Goal: Task Accomplishment & Management: Use online tool/utility

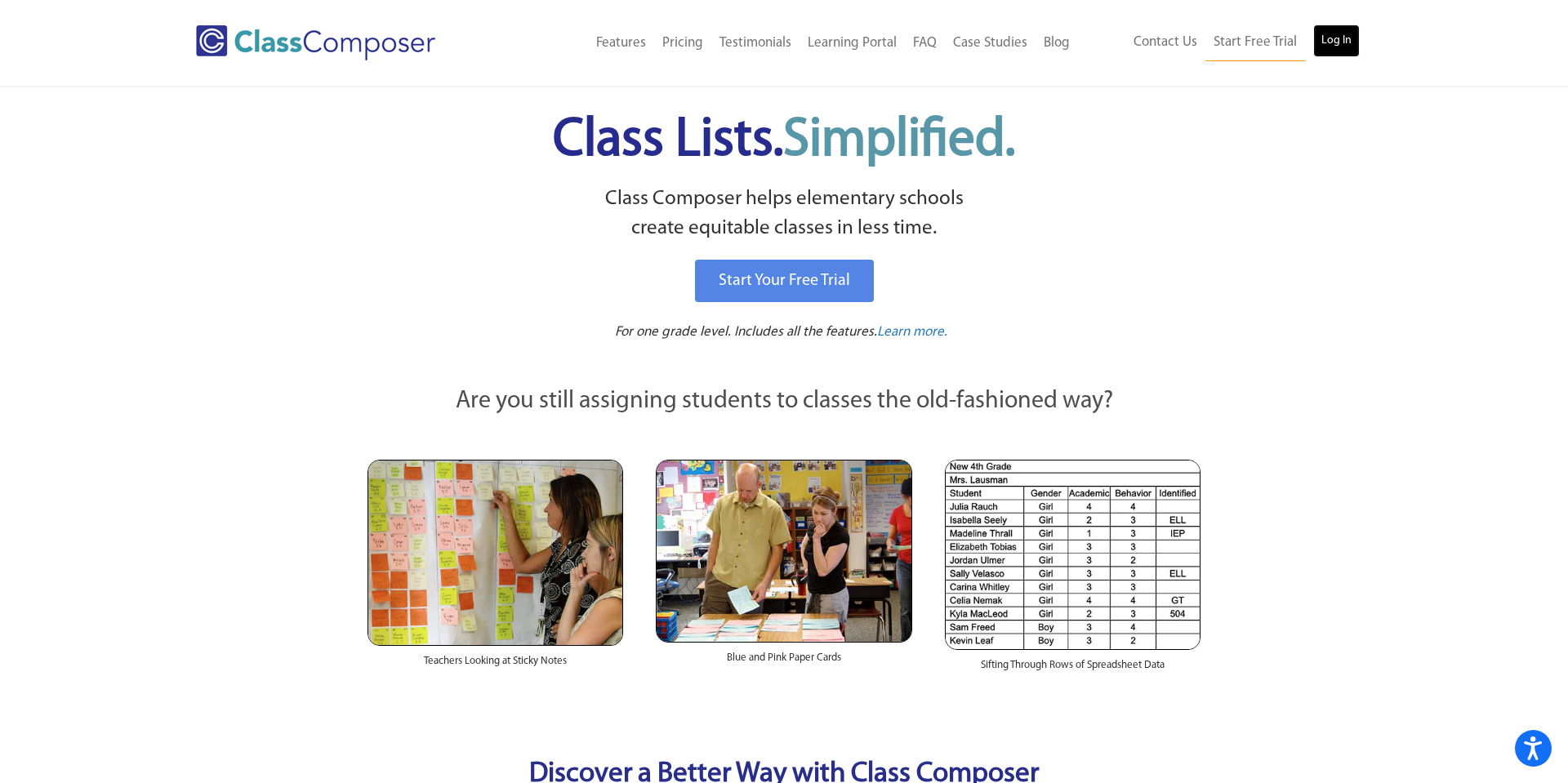
click at [1335, 47] on link "Log In" at bounding box center [1336, 40] width 46 height 32
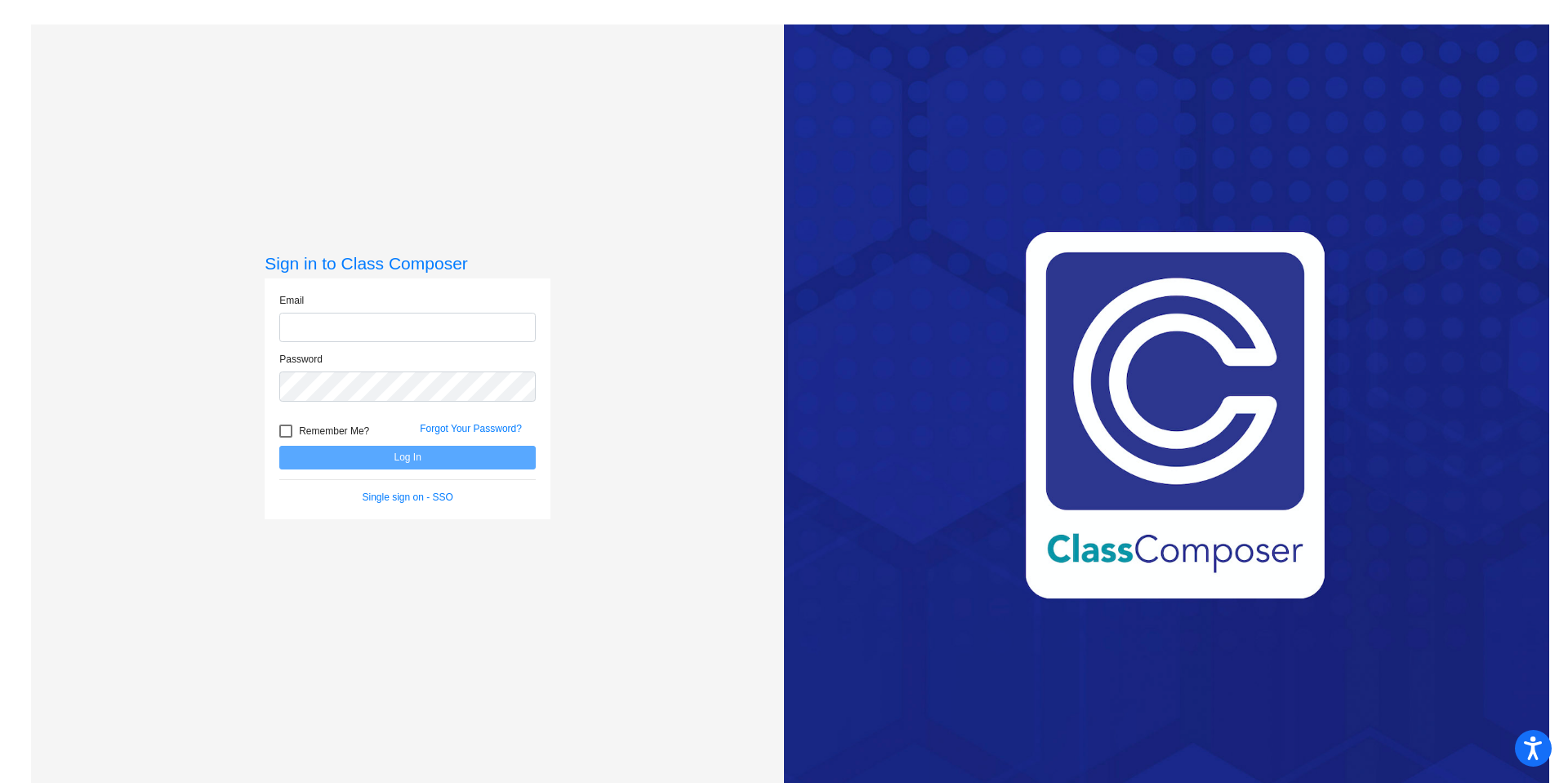
type input "[EMAIL_ADDRESS][DOMAIN_NAME]"
click at [289, 432] on div at bounding box center [285, 431] width 13 height 13
click at [286, 438] on input "Remember Me?" at bounding box center [285, 438] width 1 height 1
checkbox input "true"
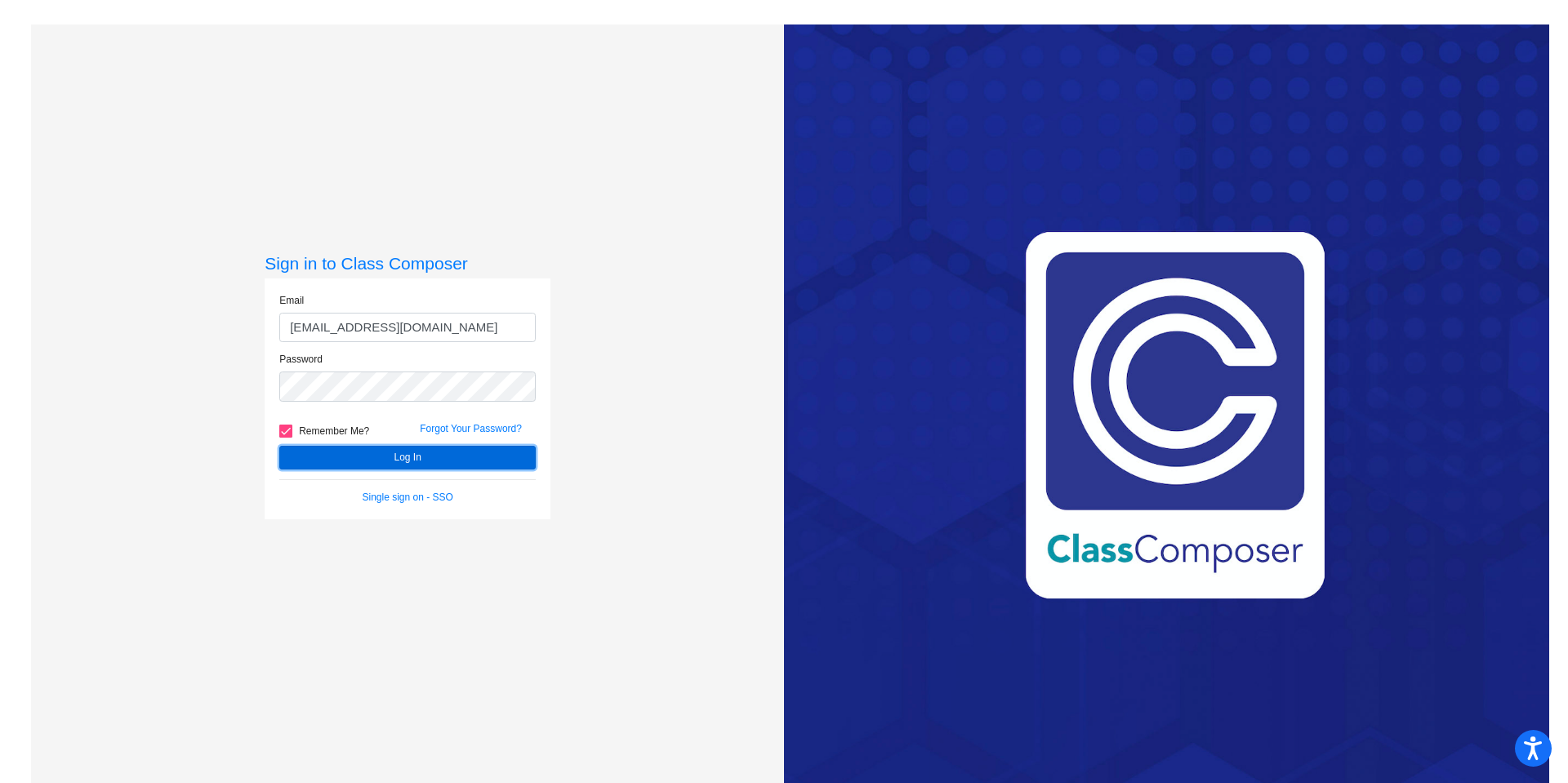
click at [364, 467] on button "Log In" at bounding box center [407, 457] width 256 height 24
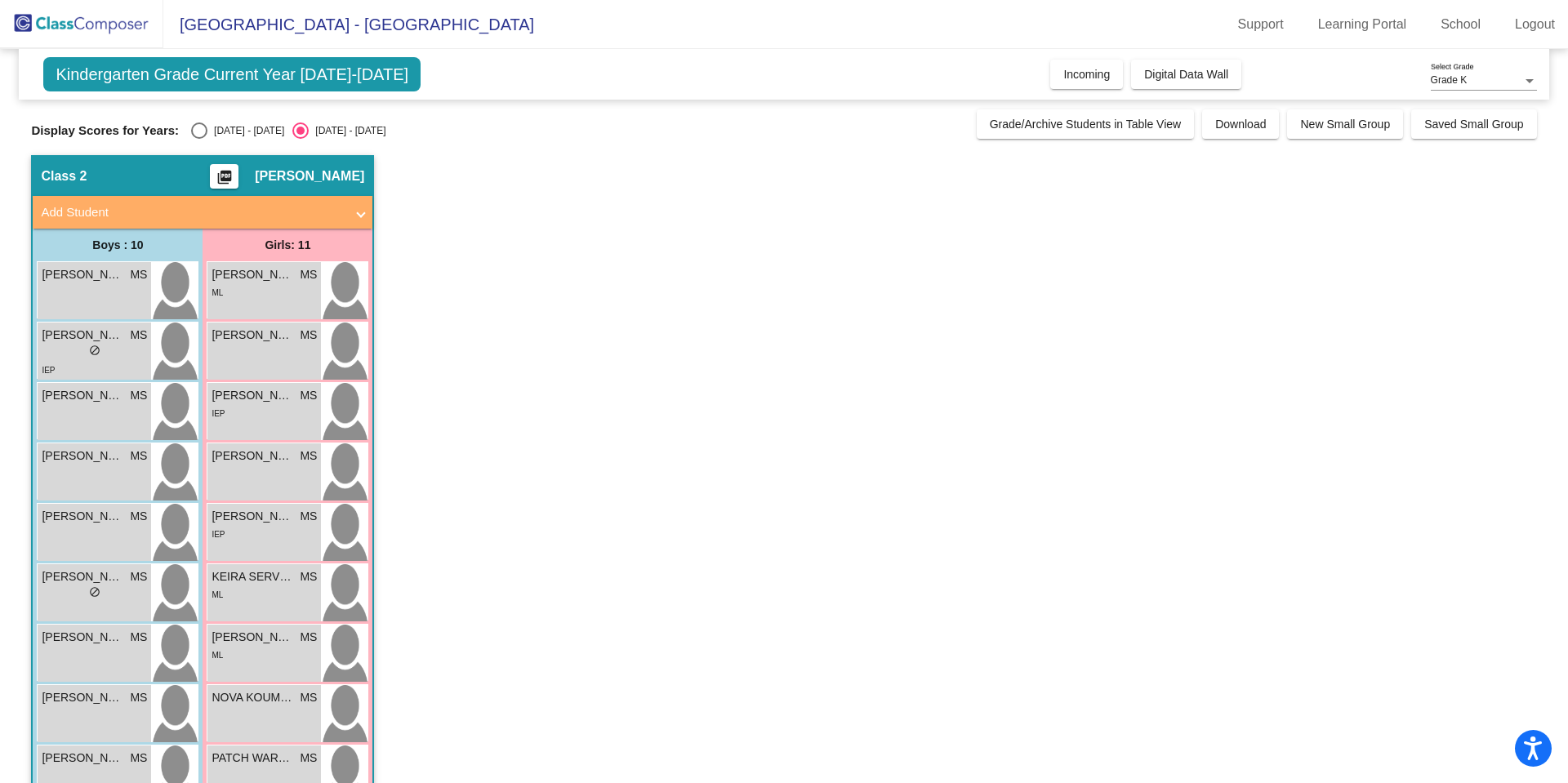
click at [191, 138] on div "Select an option" at bounding box center [199, 131] width 17 height 17
click at [198, 139] on input "[DATE] - [DATE]" at bounding box center [198, 139] width 1 height 1
radio input "true"
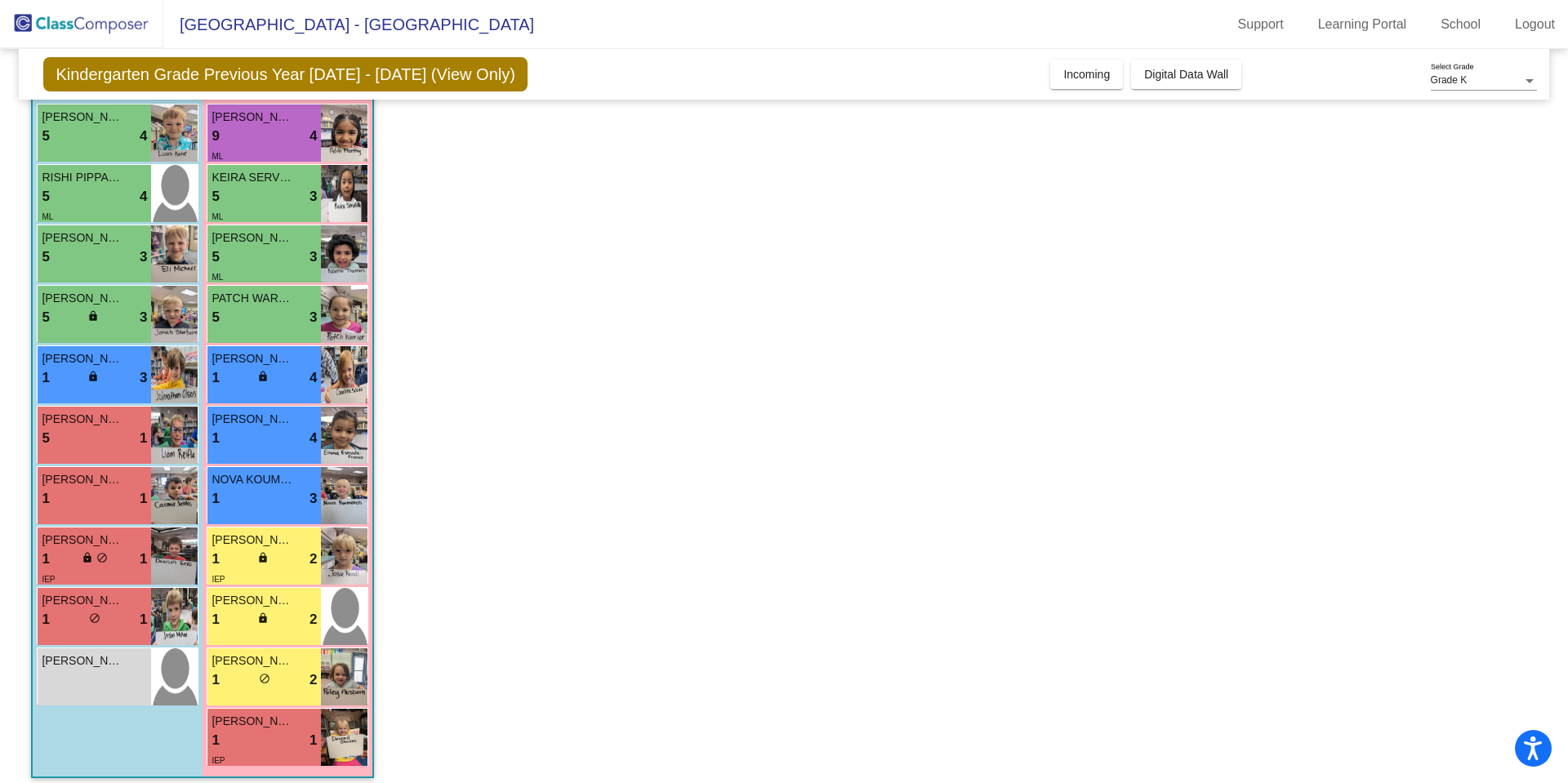
scroll to position [169, 0]
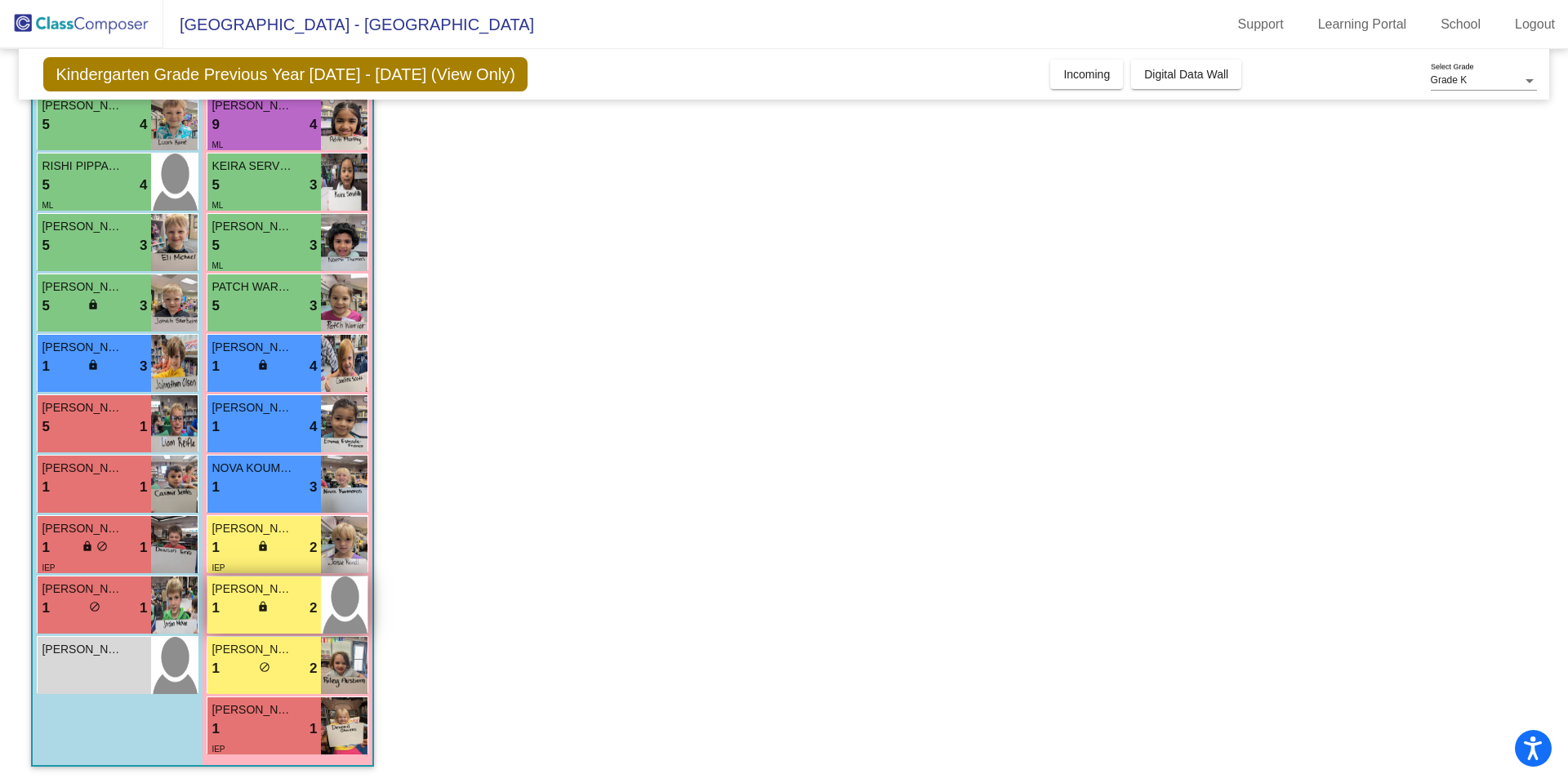
click at [266, 609] on span "lock" at bounding box center [262, 606] width 11 height 11
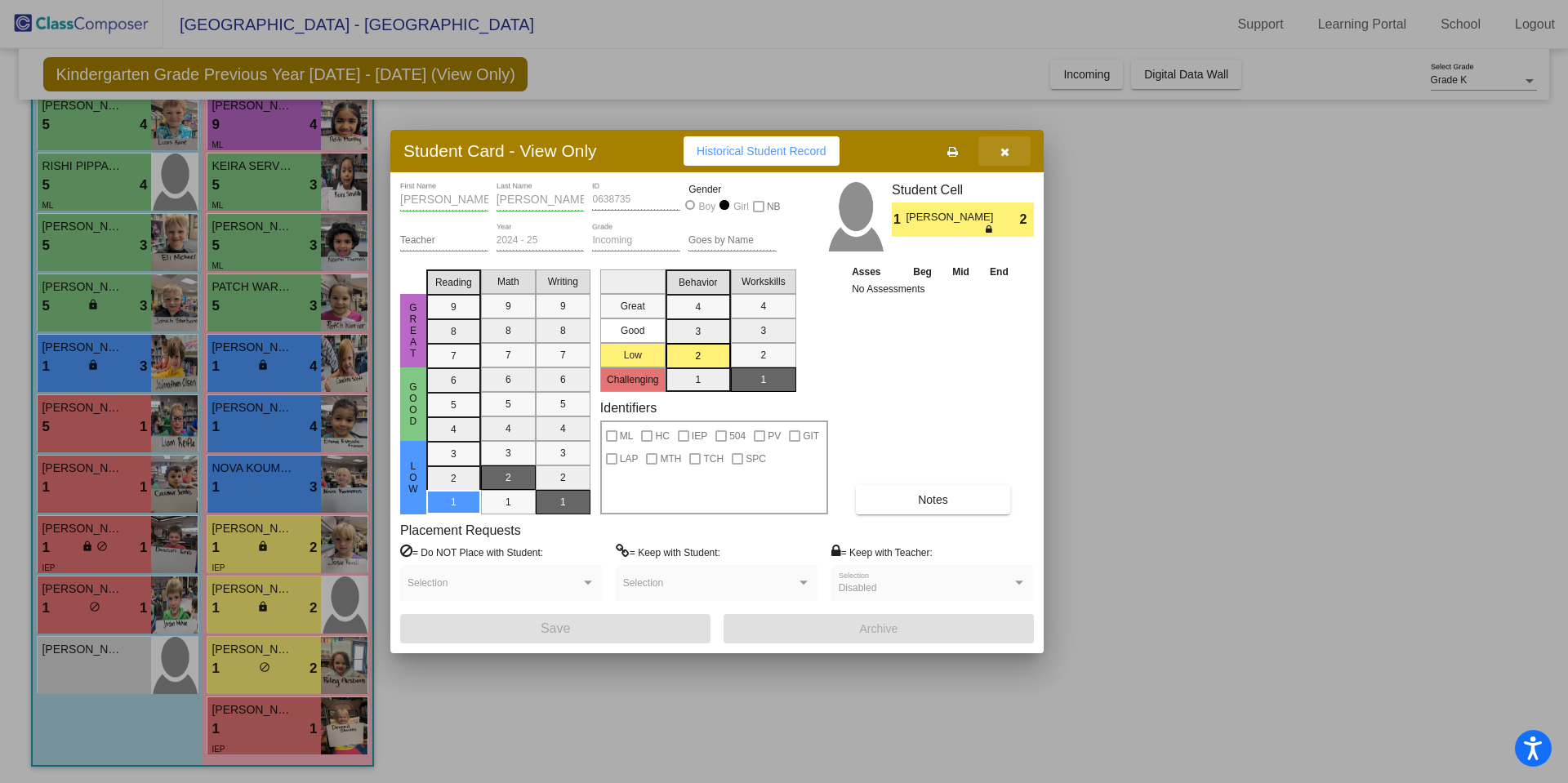
click at [1010, 154] on button "button" at bounding box center [1004, 151] width 53 height 30
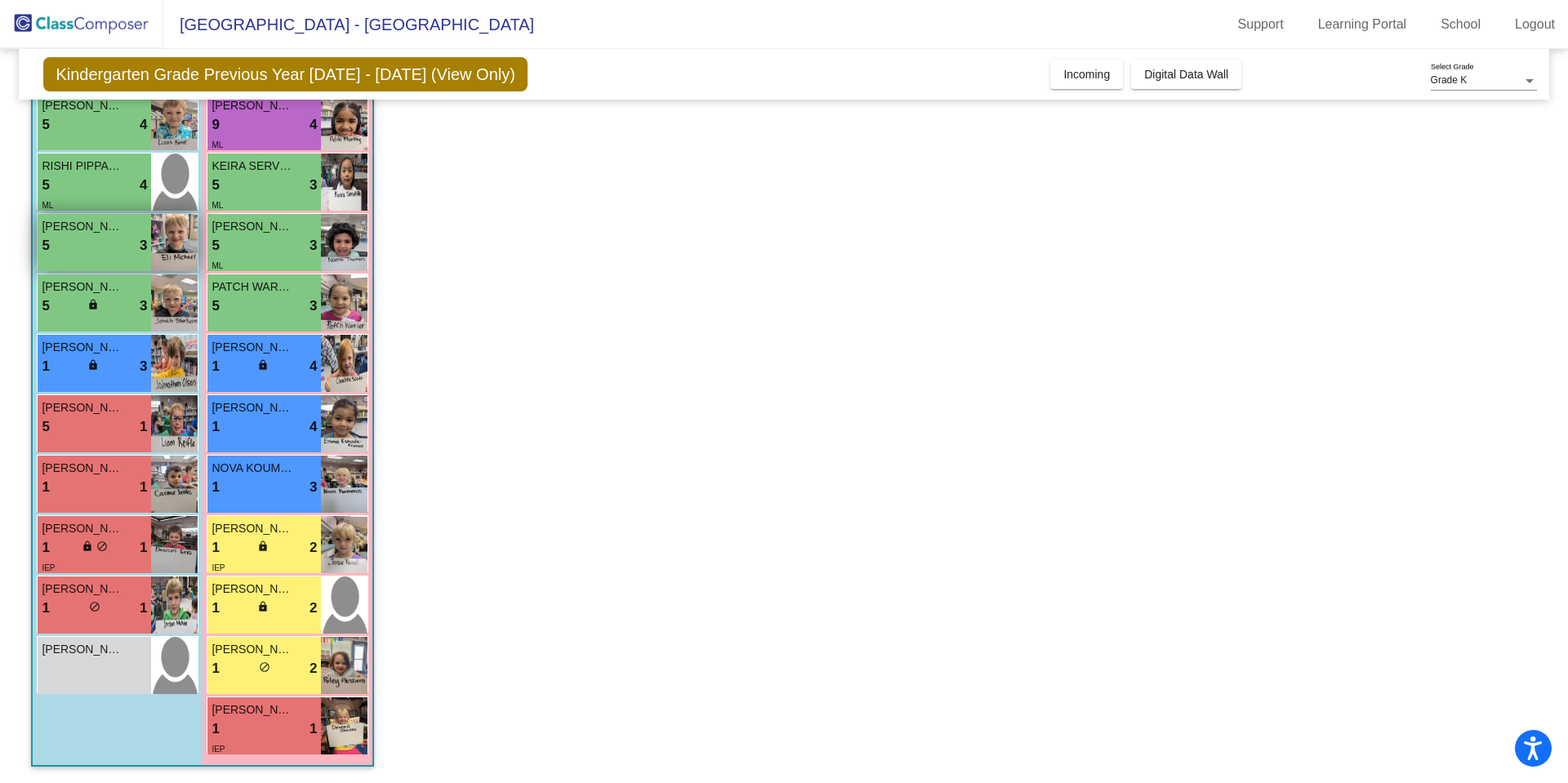
click at [189, 231] on img at bounding box center [174, 242] width 46 height 57
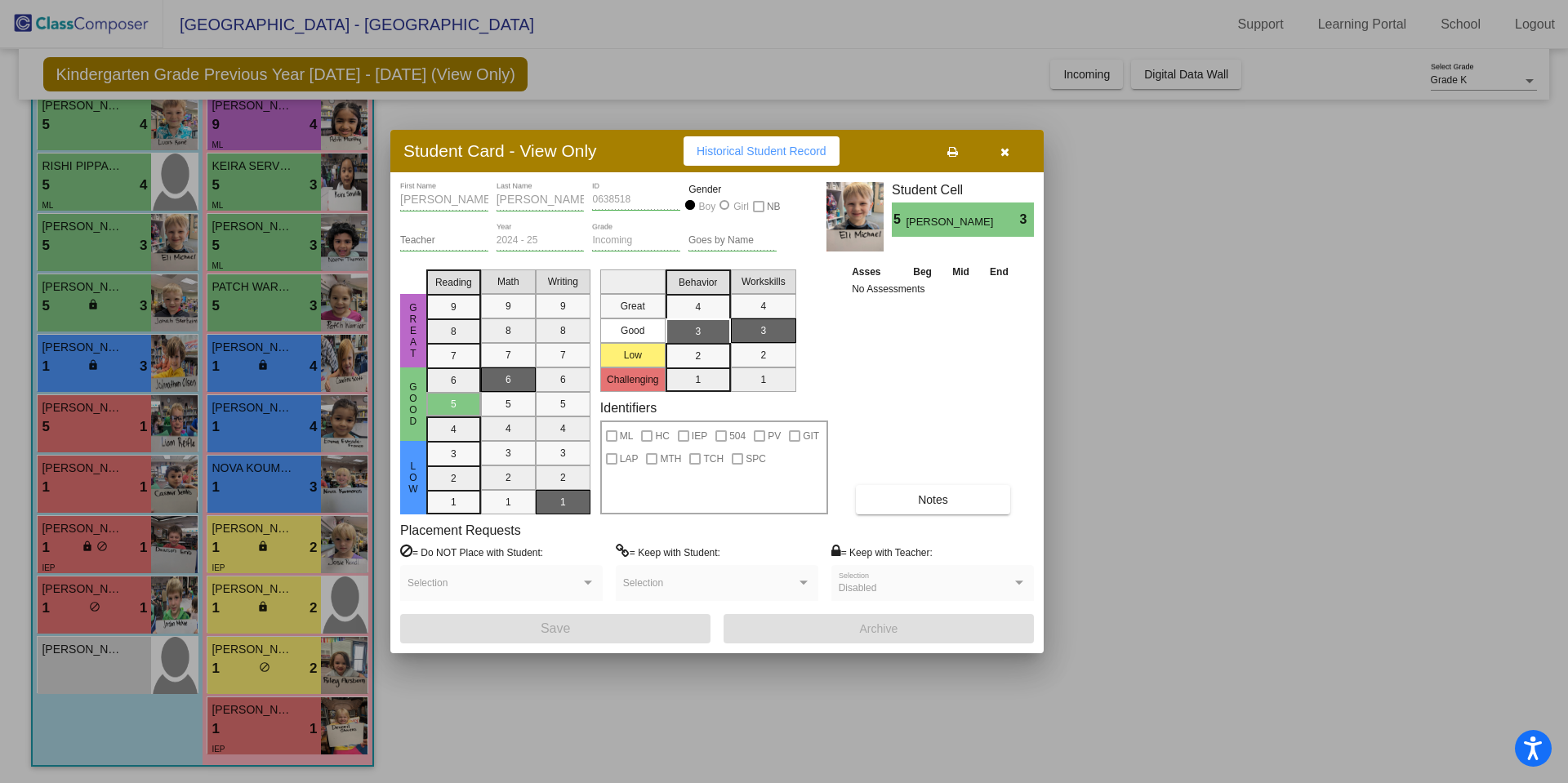
click at [99, 438] on div at bounding box center [784, 391] width 1568 height 783
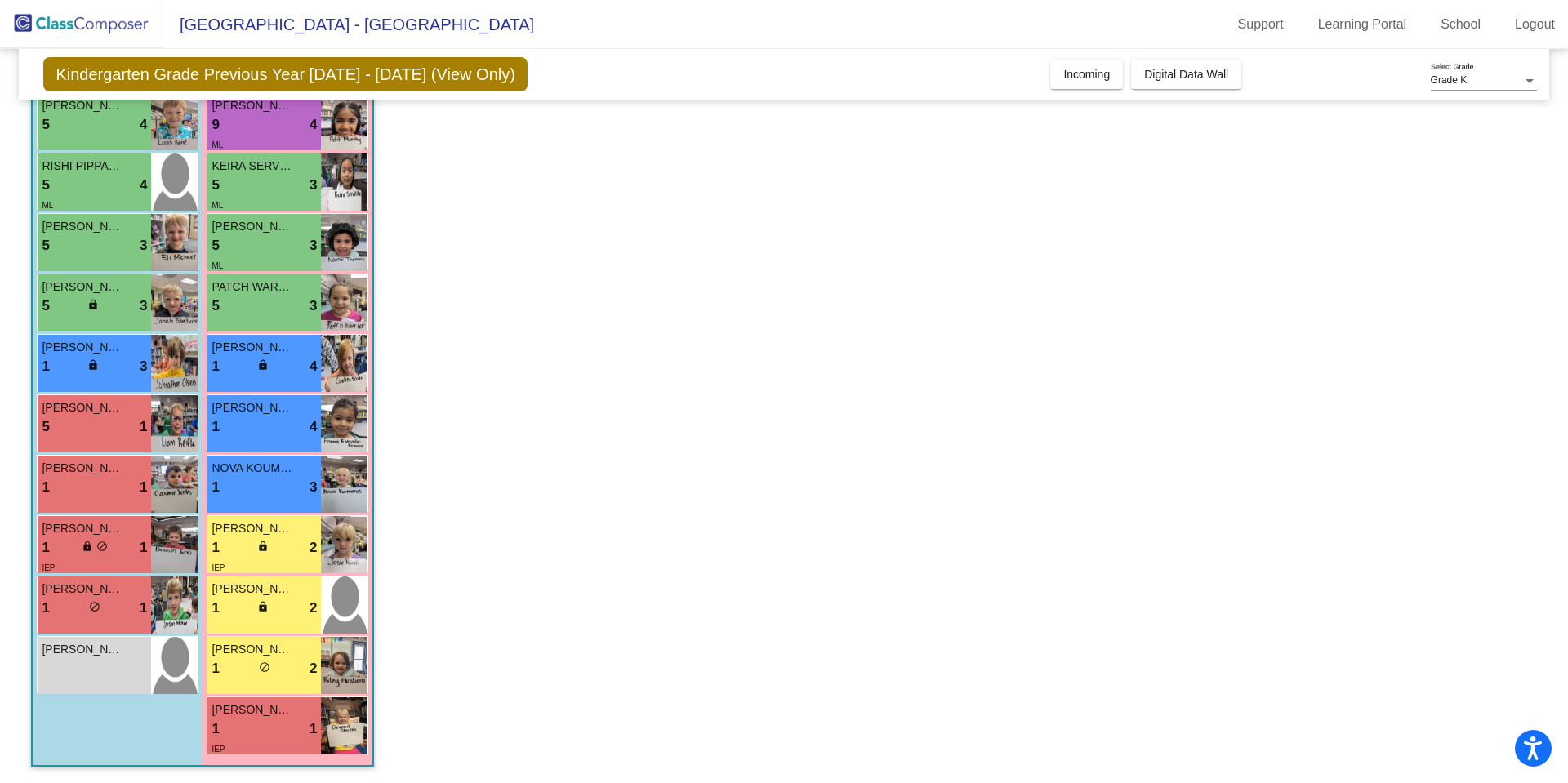
click at [99, 438] on div "[PERSON_NAME] 5 lock do_not_disturb_alt 1" at bounding box center [94, 424] width 113 height 57
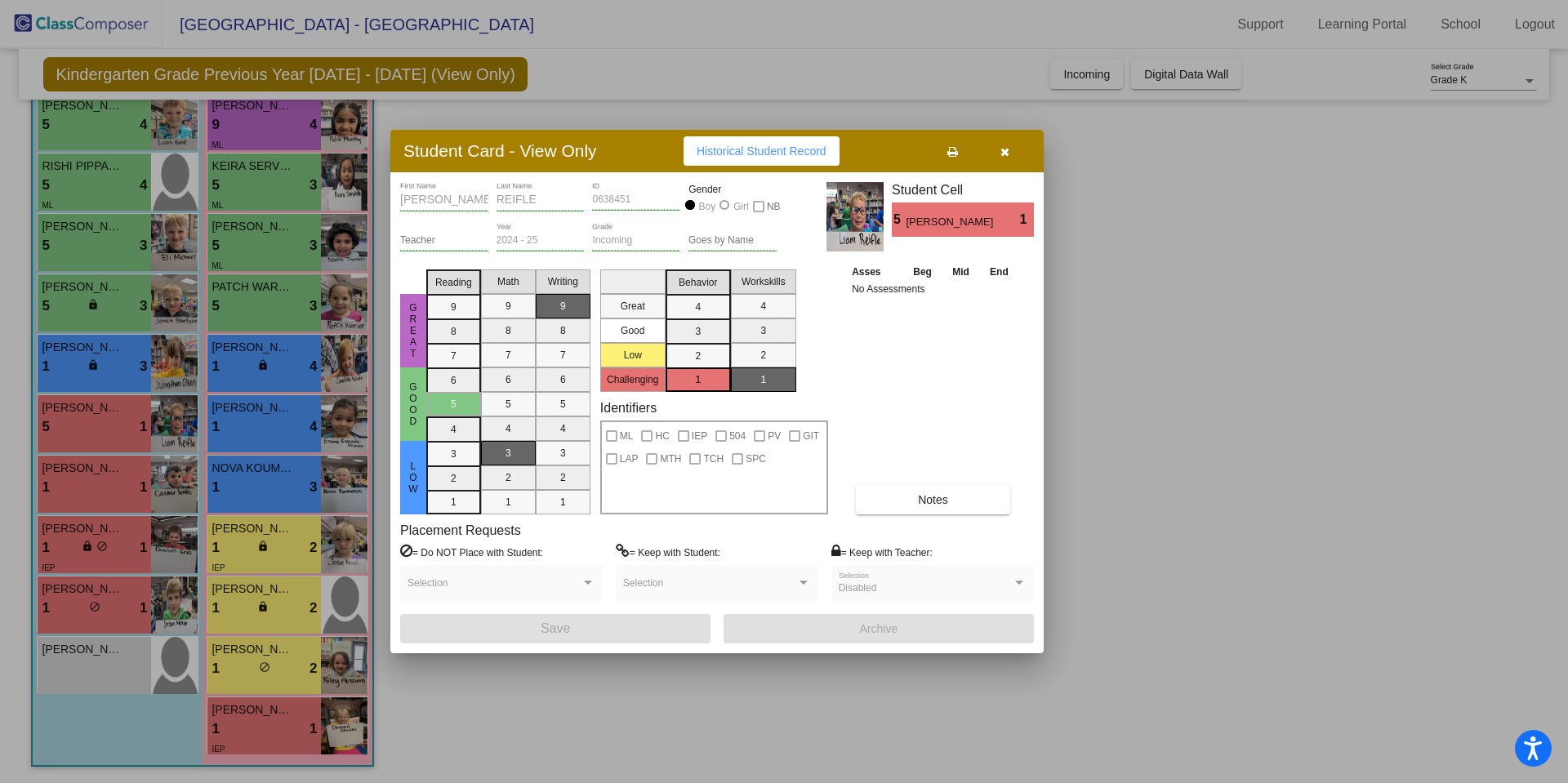
click at [107, 486] on div at bounding box center [784, 391] width 1568 height 783
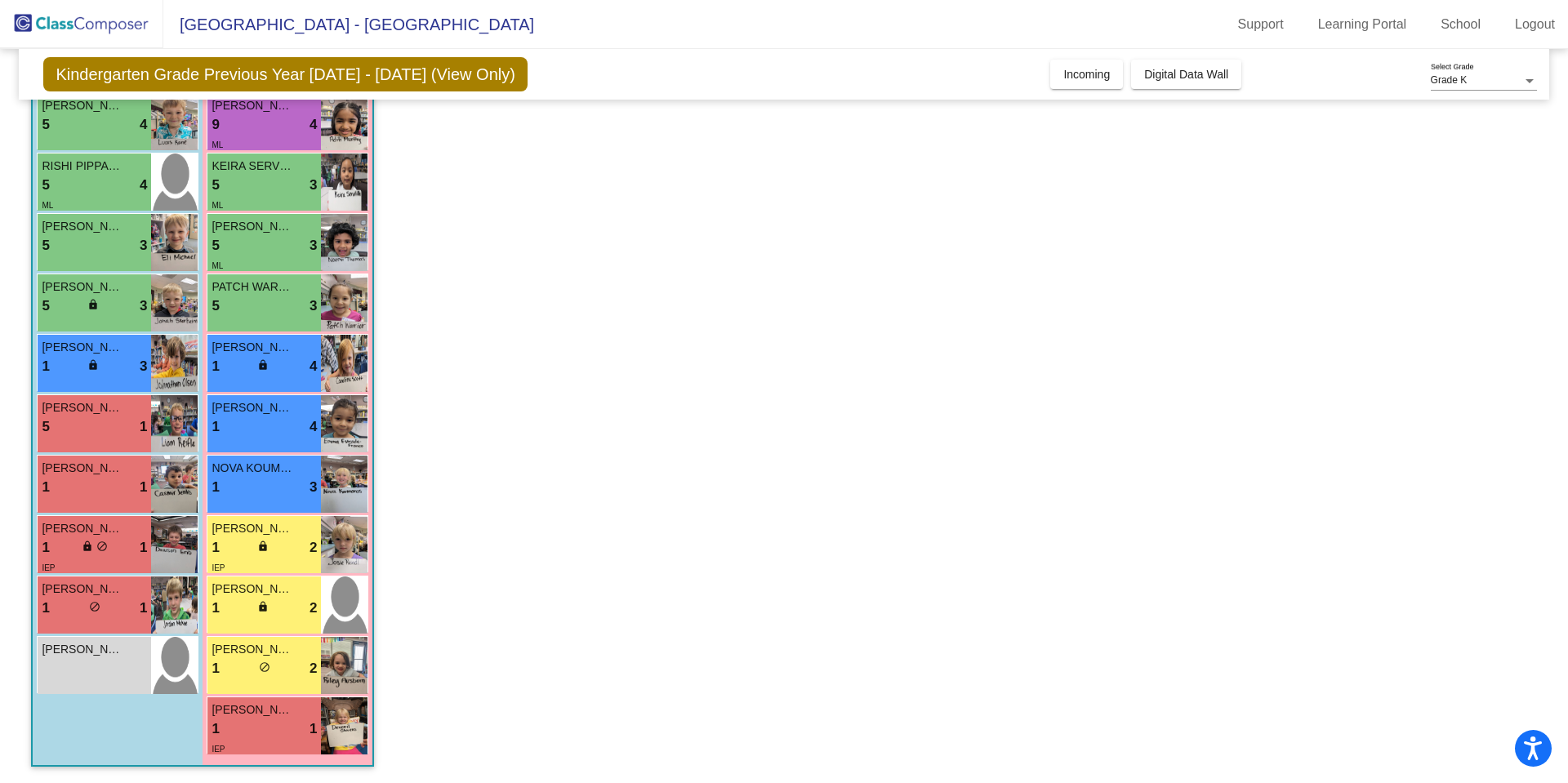
click at [107, 486] on div "1 lock do_not_disturb_alt 1" at bounding box center [94, 488] width 105 height 21
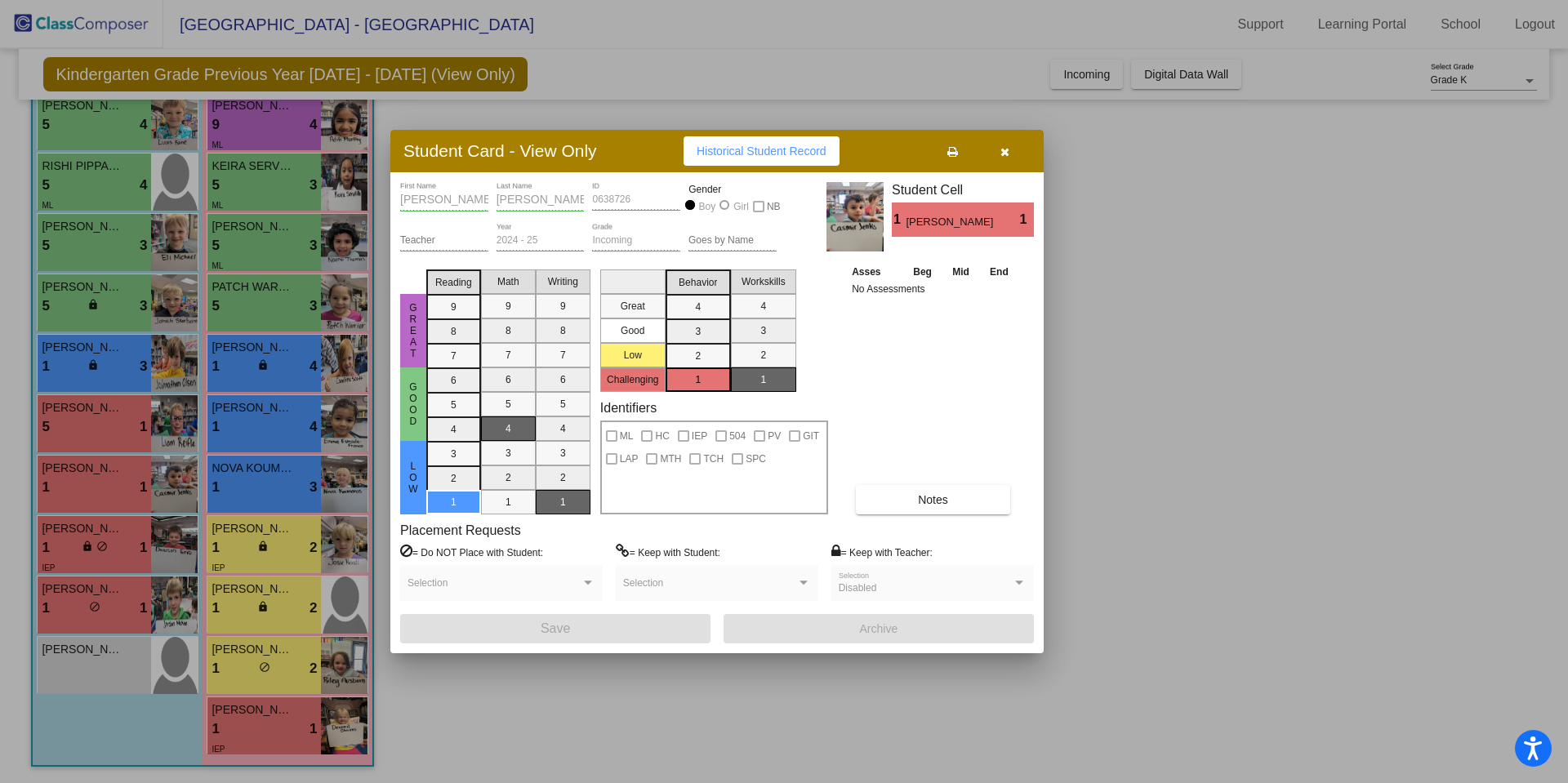
click at [103, 601] on div at bounding box center [784, 391] width 1568 height 783
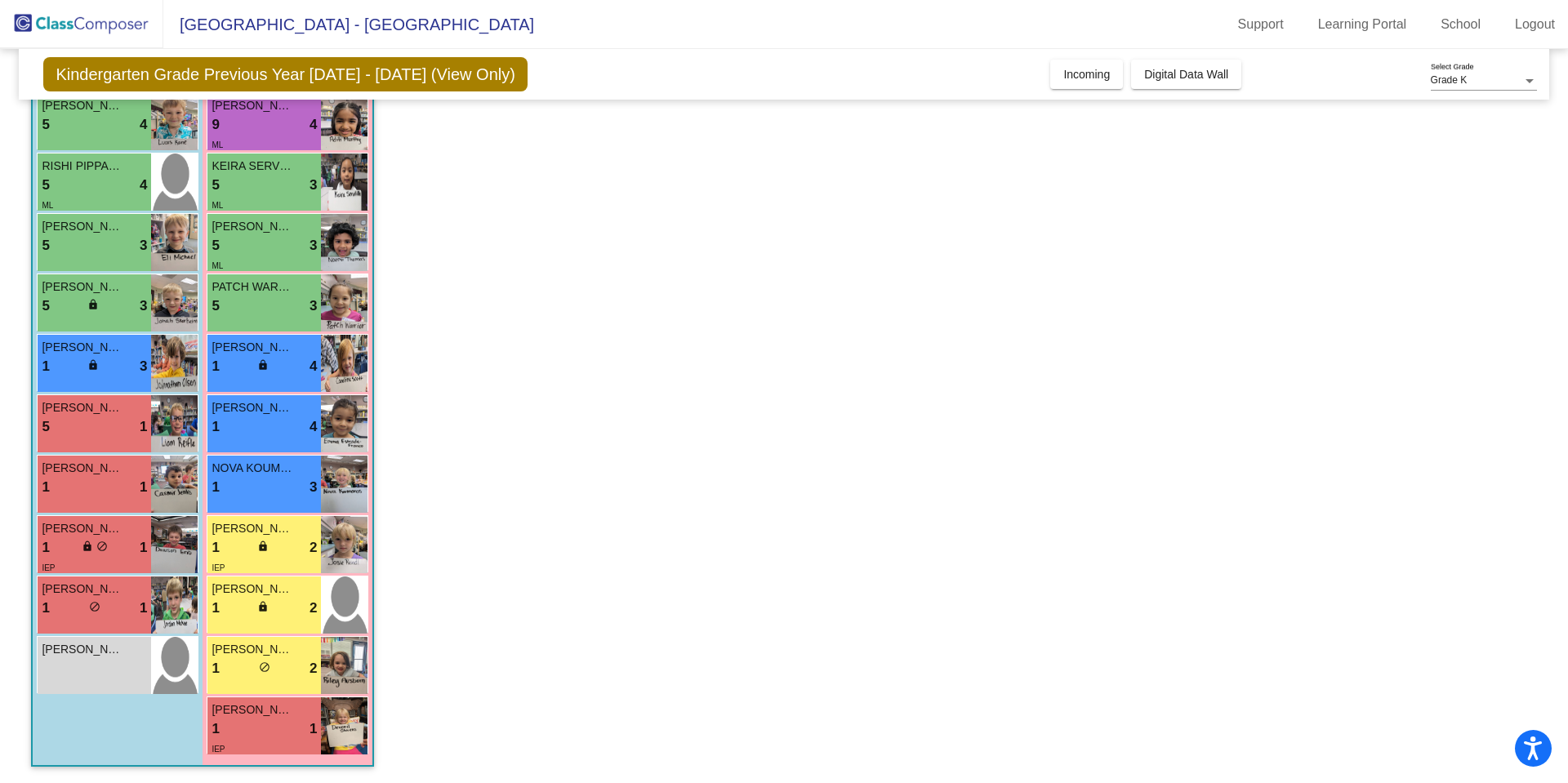
click at [103, 601] on div "1 lock do_not_disturb_alt 1" at bounding box center [94, 609] width 105 height 21
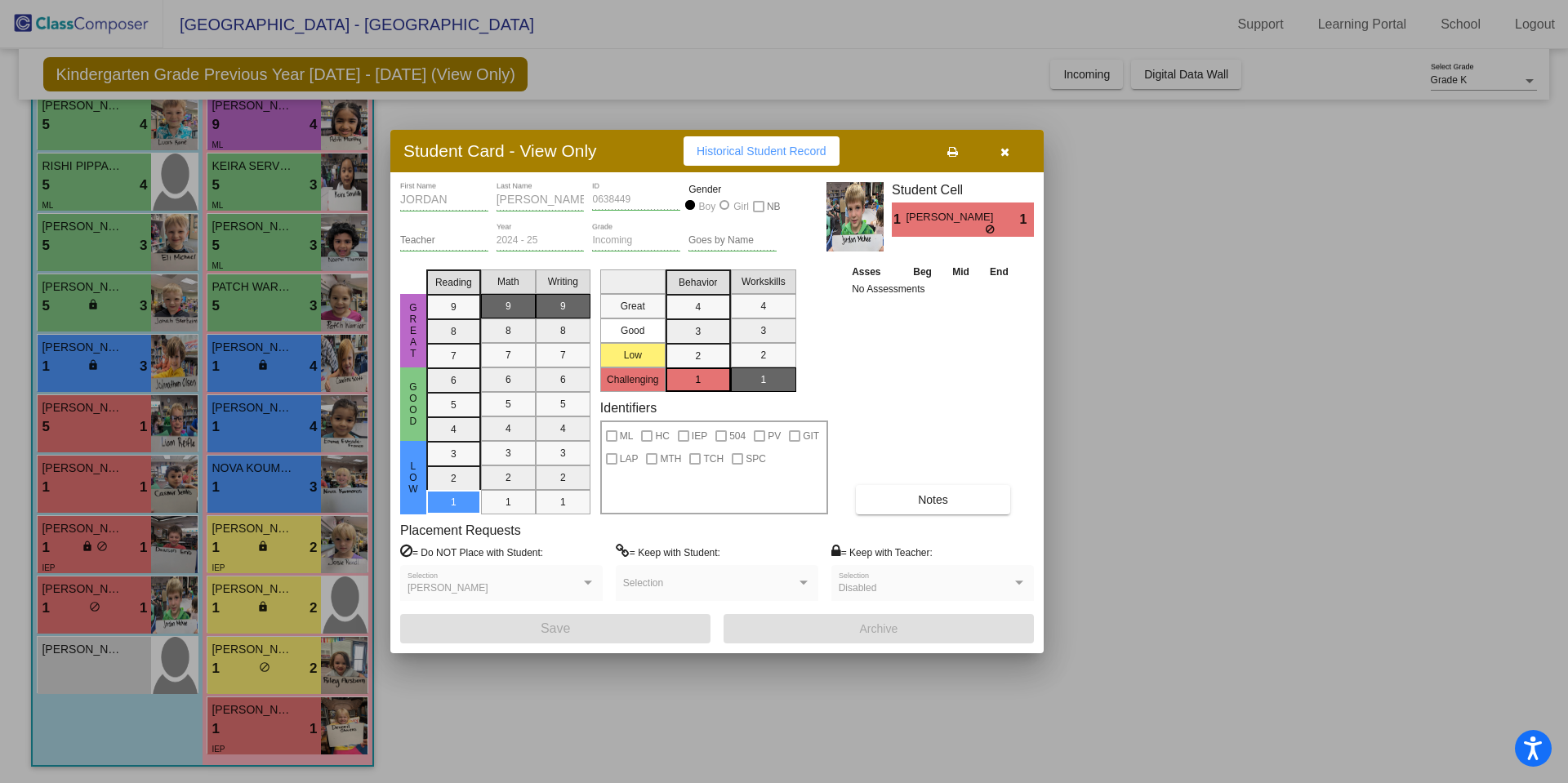
click at [1009, 148] on icon "button" at bounding box center [1005, 152] width 9 height 11
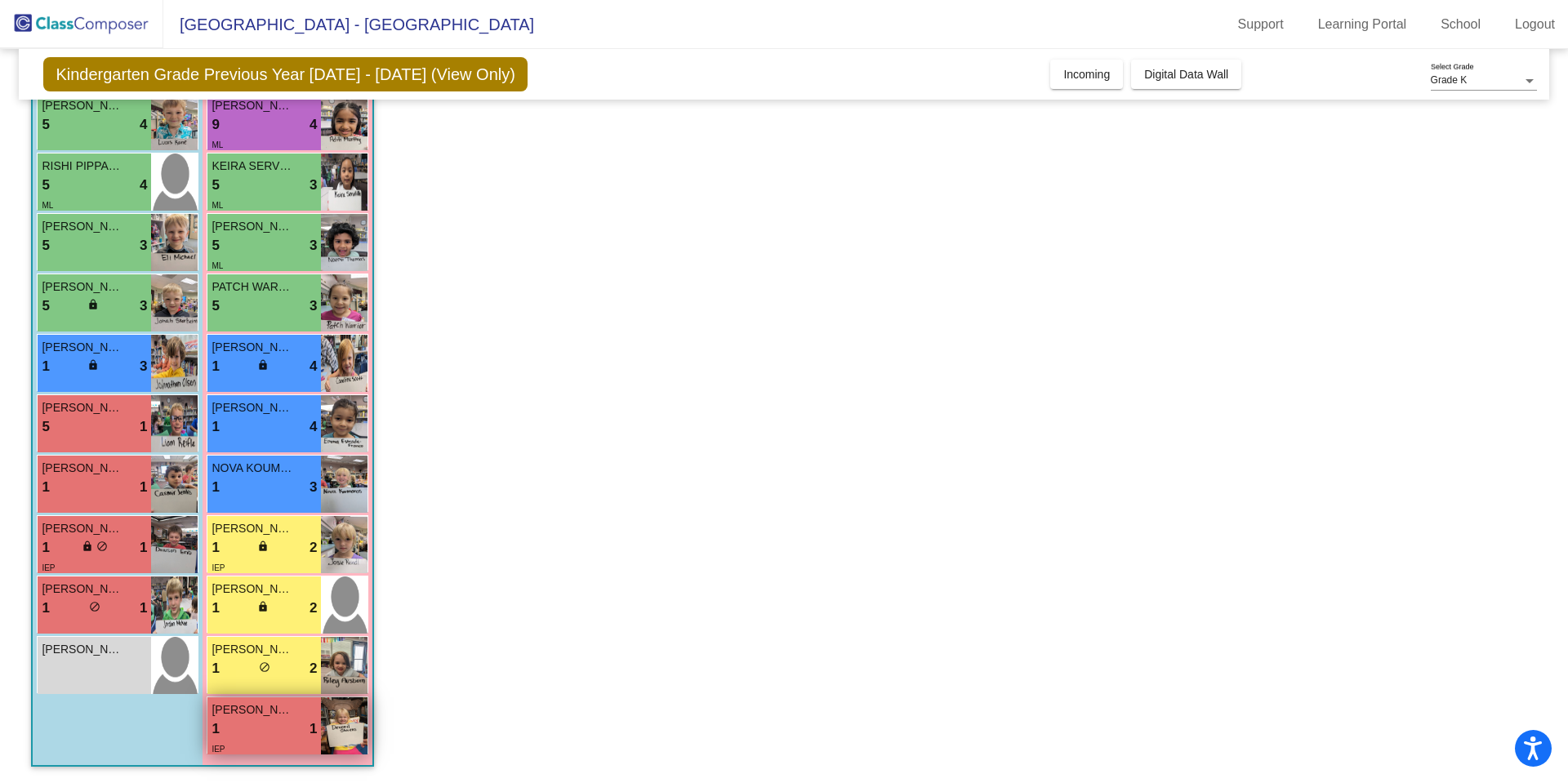
click at [239, 737] on div "1 lock do_not_disturb_alt 1" at bounding box center [264, 729] width 105 height 21
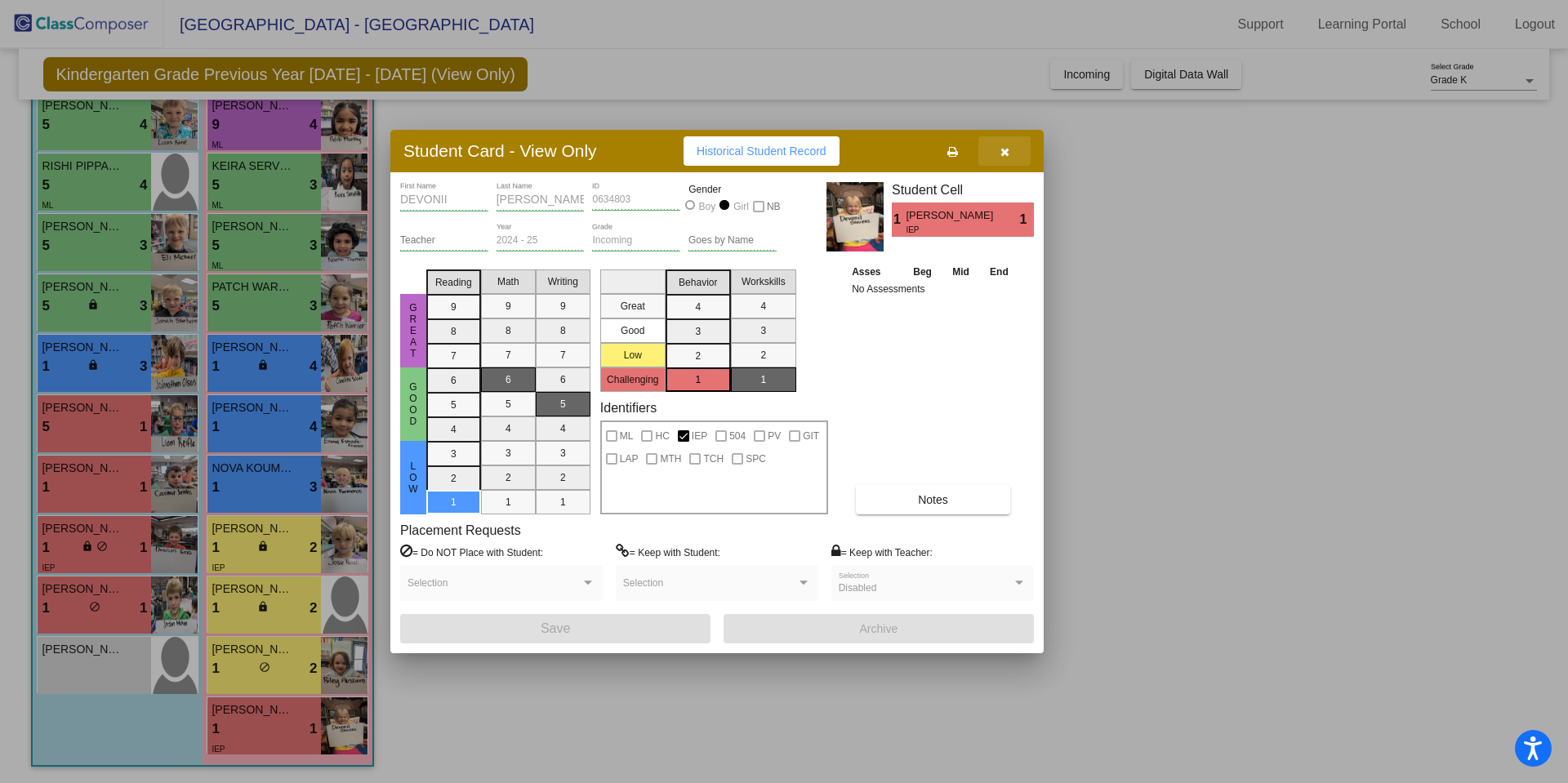
click at [1007, 148] on icon "button" at bounding box center [1005, 152] width 9 height 11
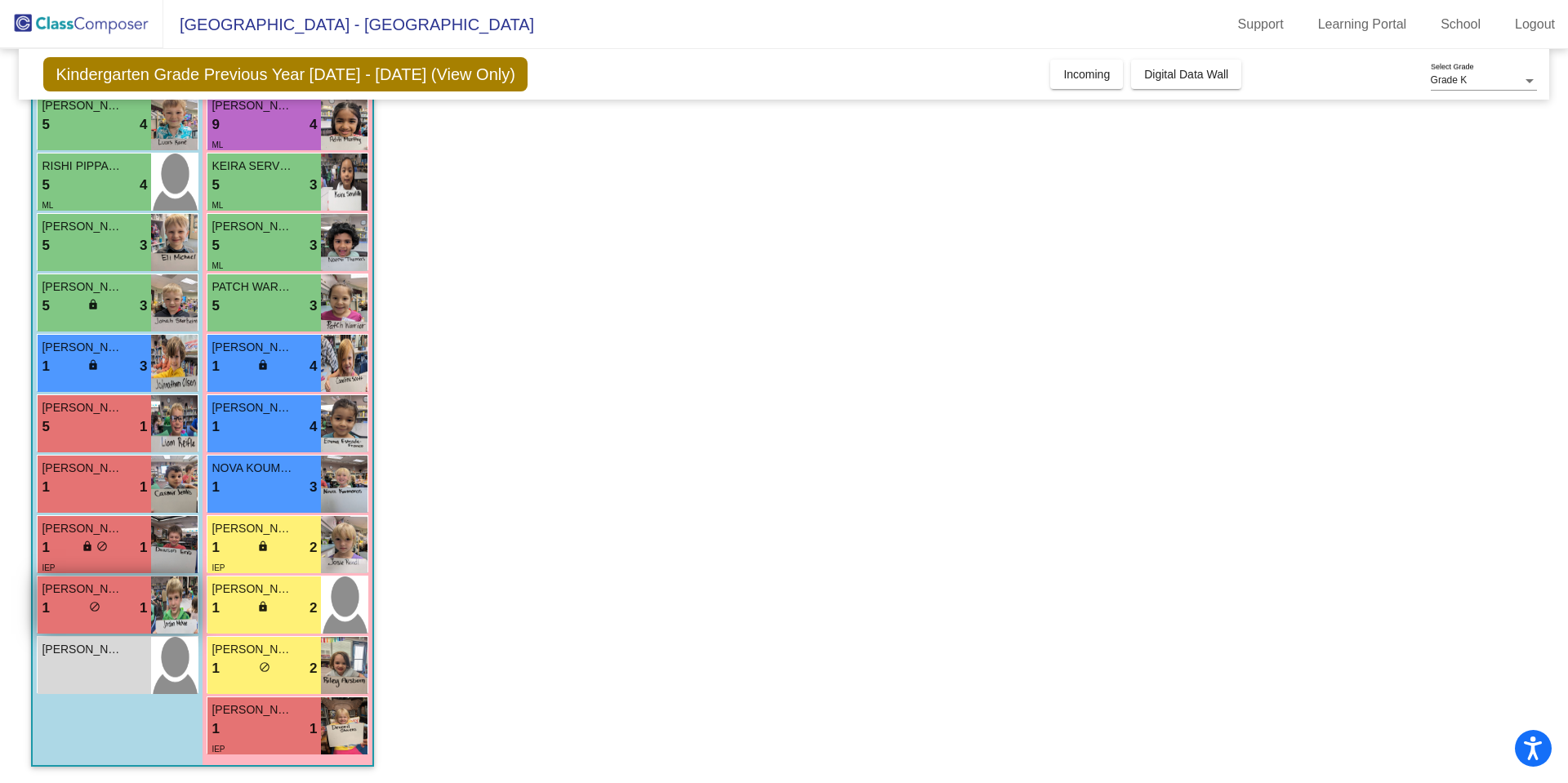
click at [117, 612] on div "1 lock do_not_disturb_alt 1" at bounding box center [94, 609] width 105 height 21
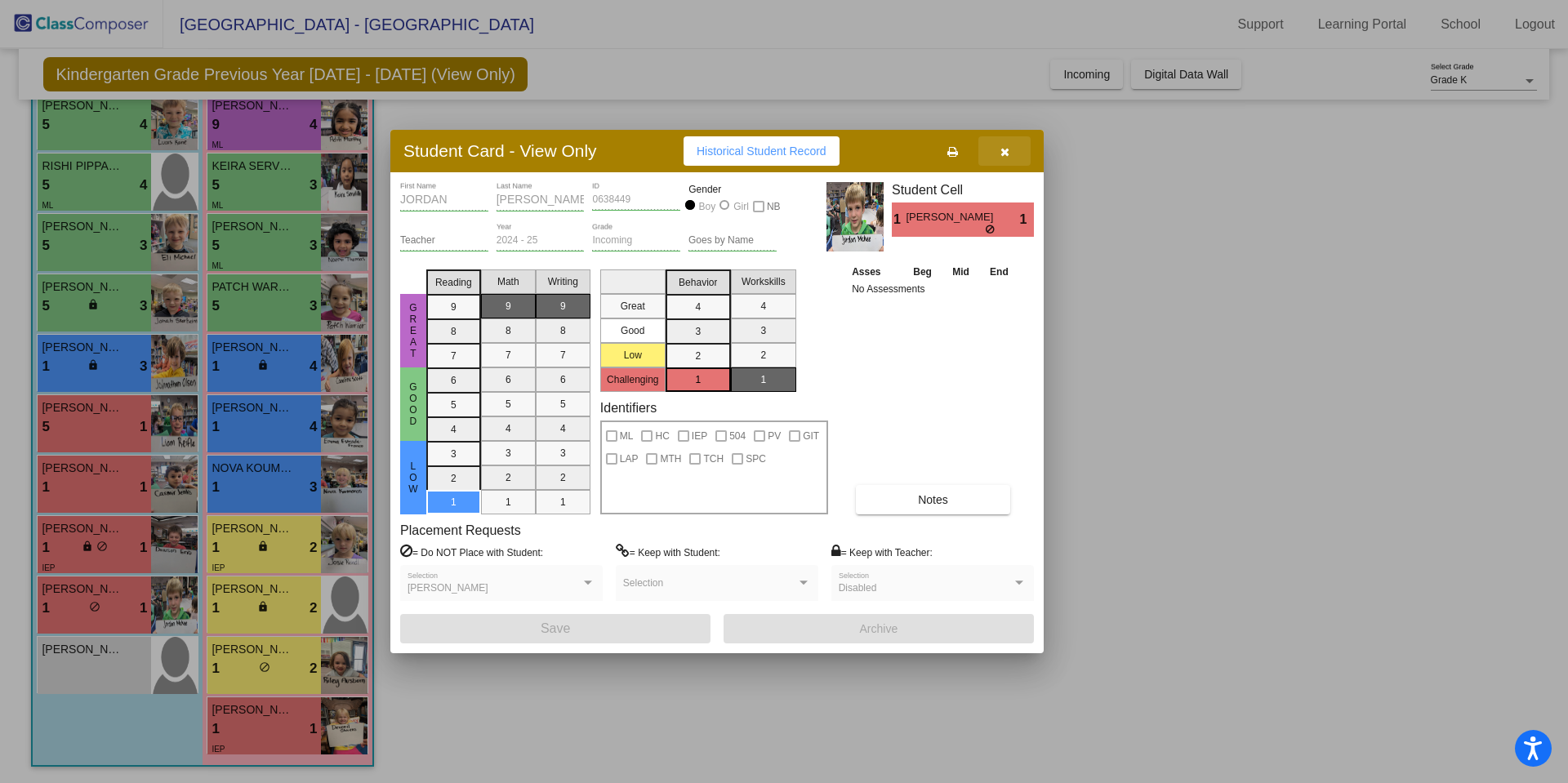
click at [1001, 153] on icon "button" at bounding box center [1005, 152] width 9 height 11
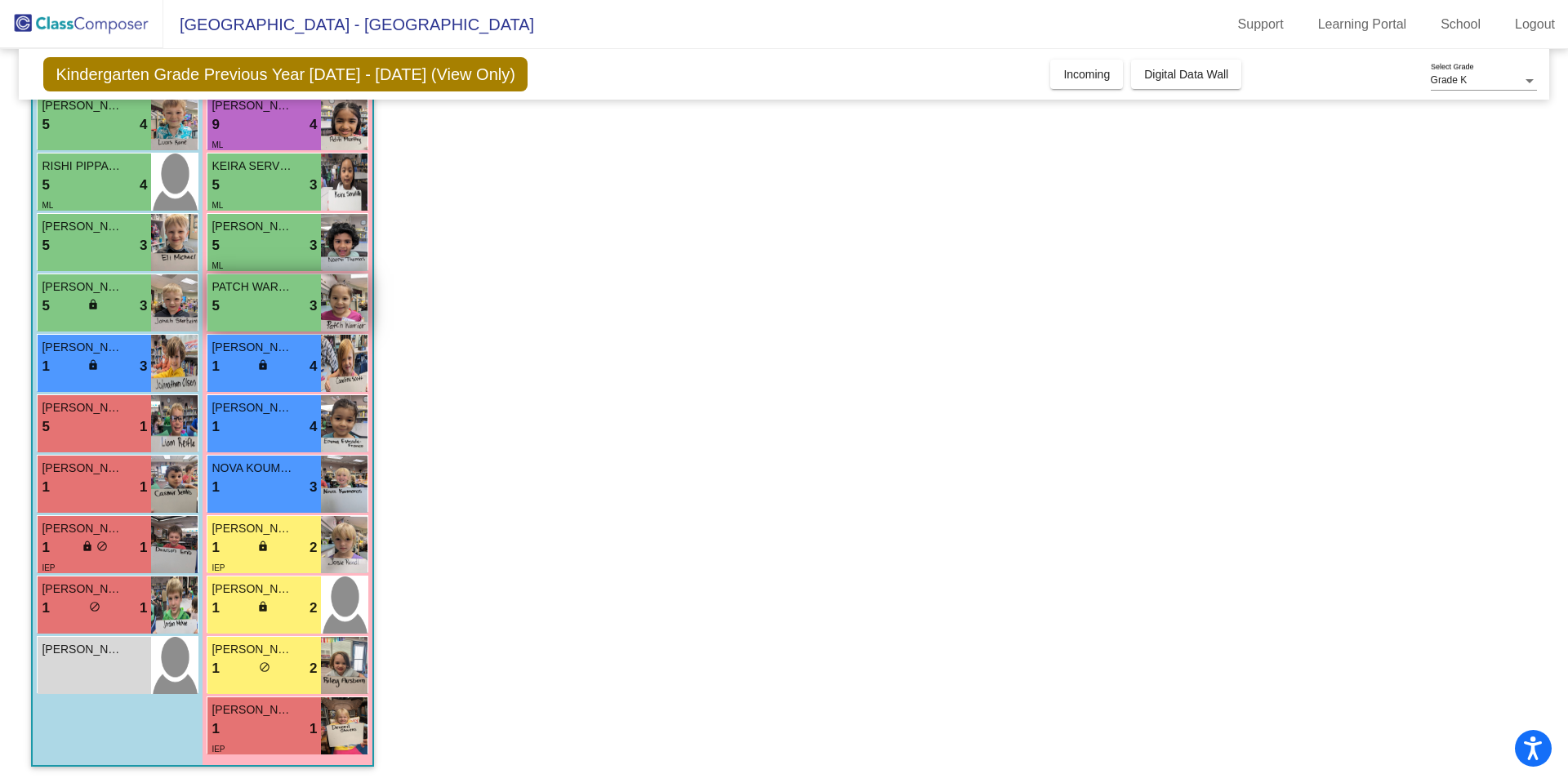
click at [267, 303] on div "5 lock do_not_disturb_alt 3" at bounding box center [264, 306] width 105 height 21
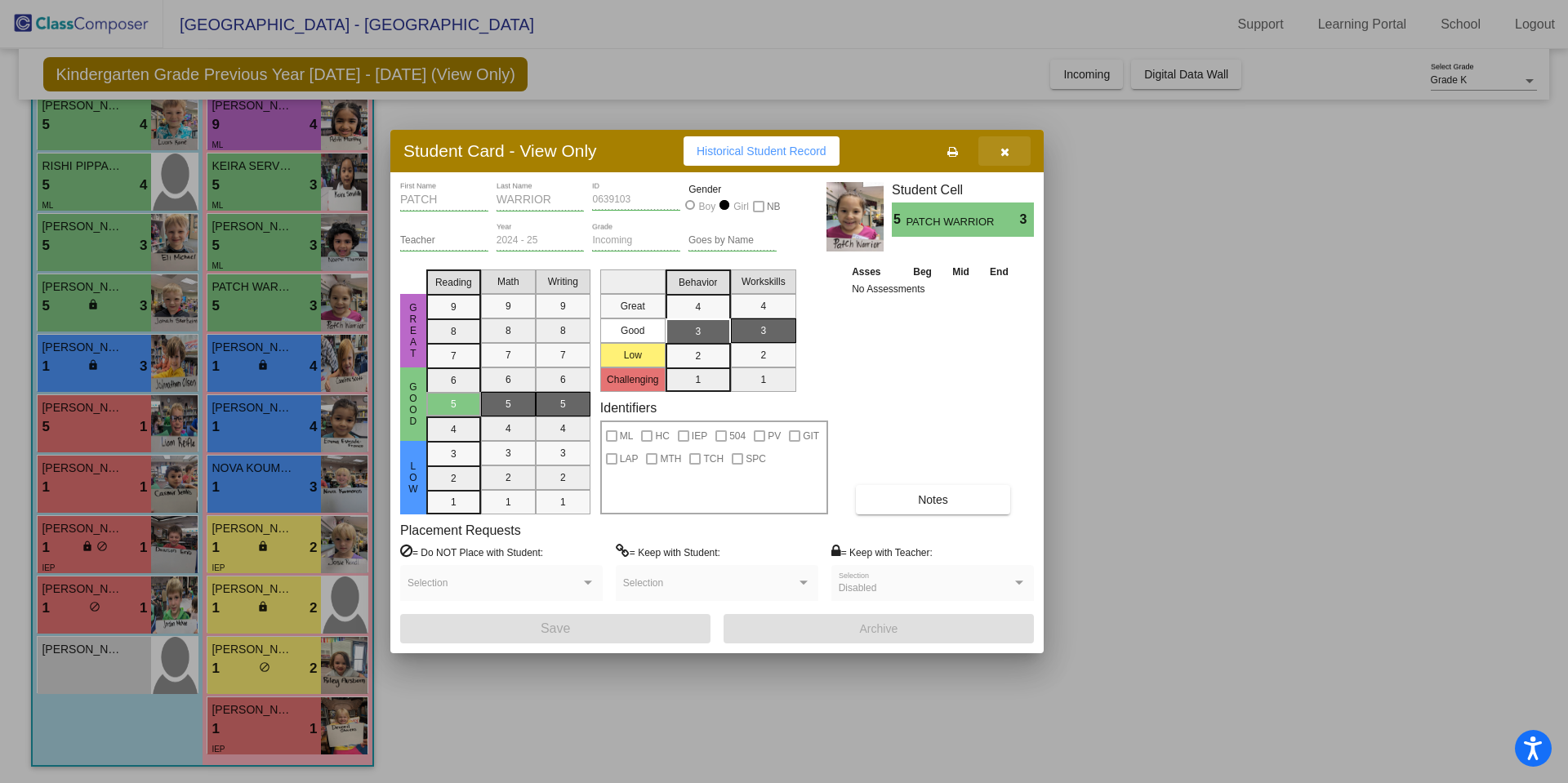
click at [1004, 147] on icon "button" at bounding box center [1005, 152] width 9 height 11
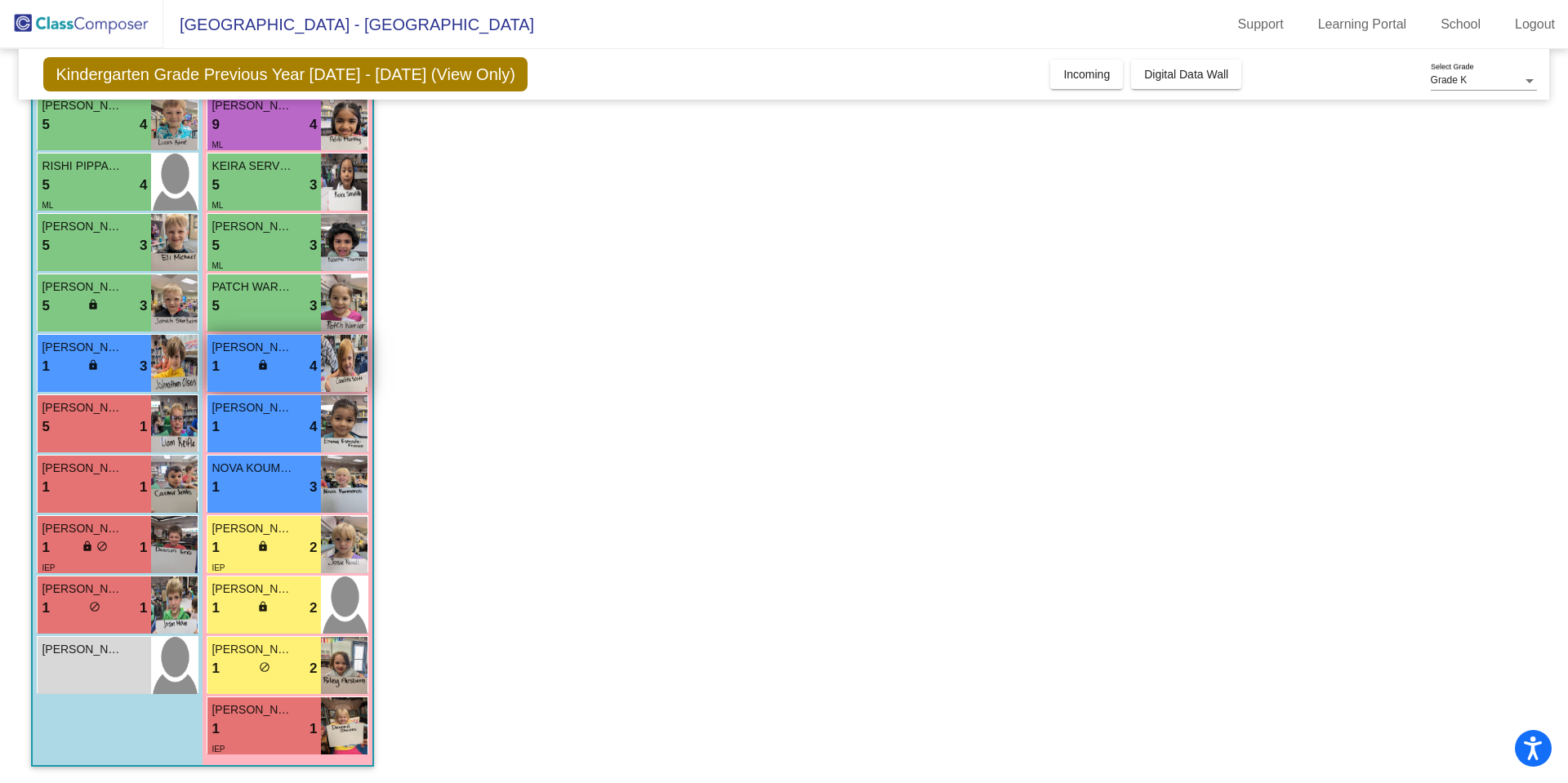
click at [232, 349] on span "[PERSON_NAME]" at bounding box center [252, 347] width 82 height 18
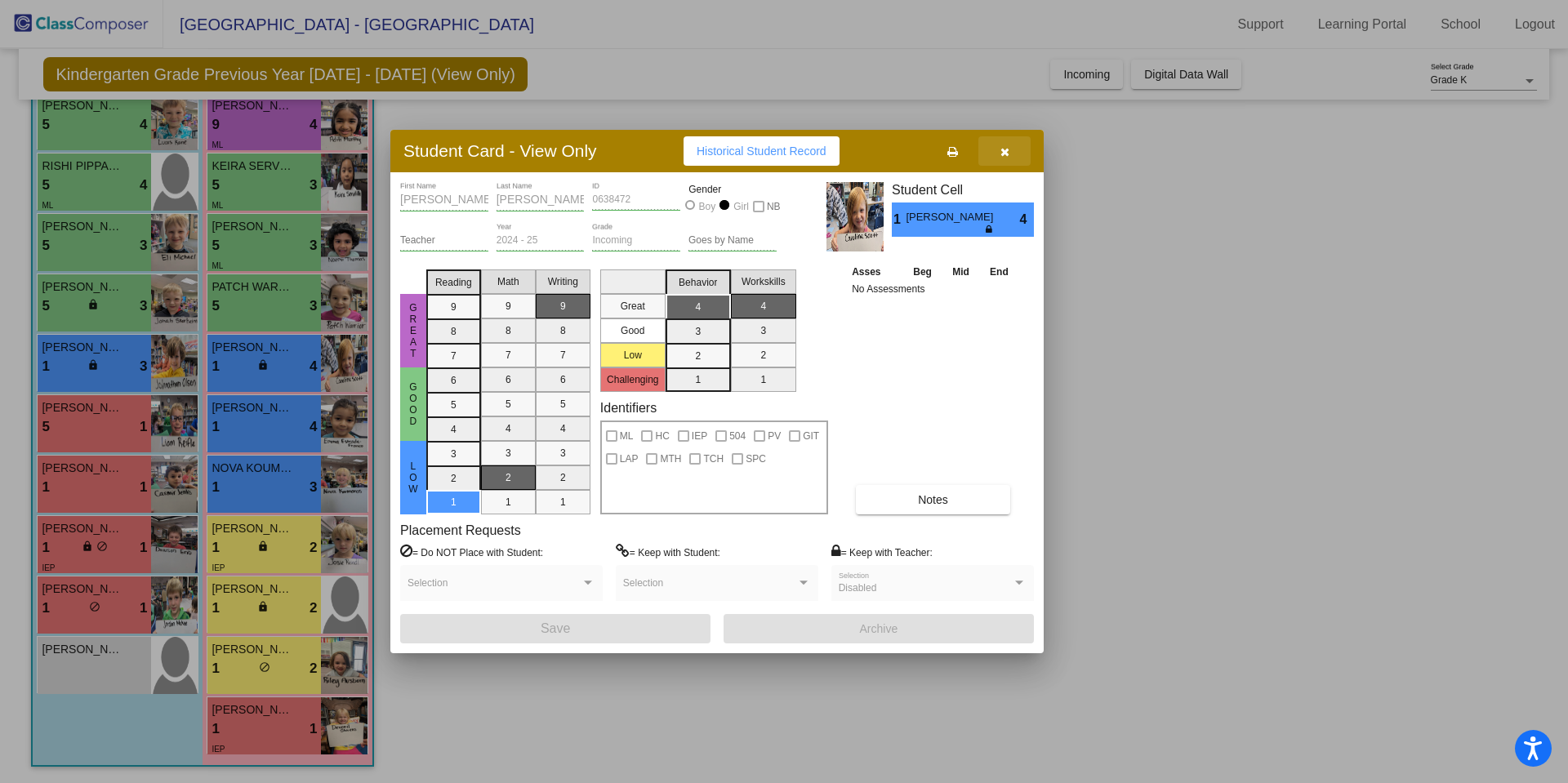
click at [1009, 151] on button "button" at bounding box center [1004, 151] width 53 height 30
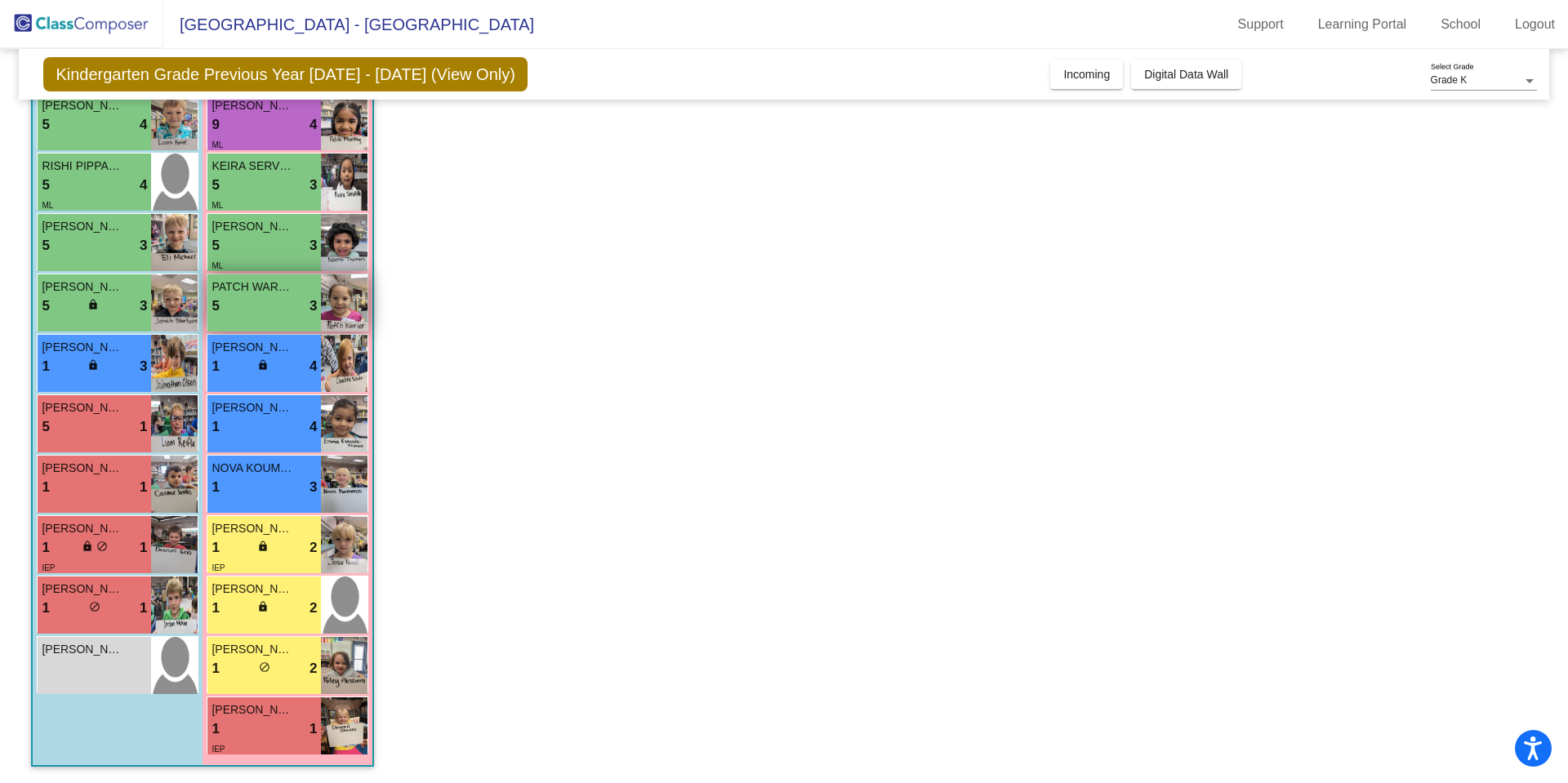
click at [233, 302] on div "5 lock do_not_disturb_alt 3" at bounding box center [264, 306] width 105 height 21
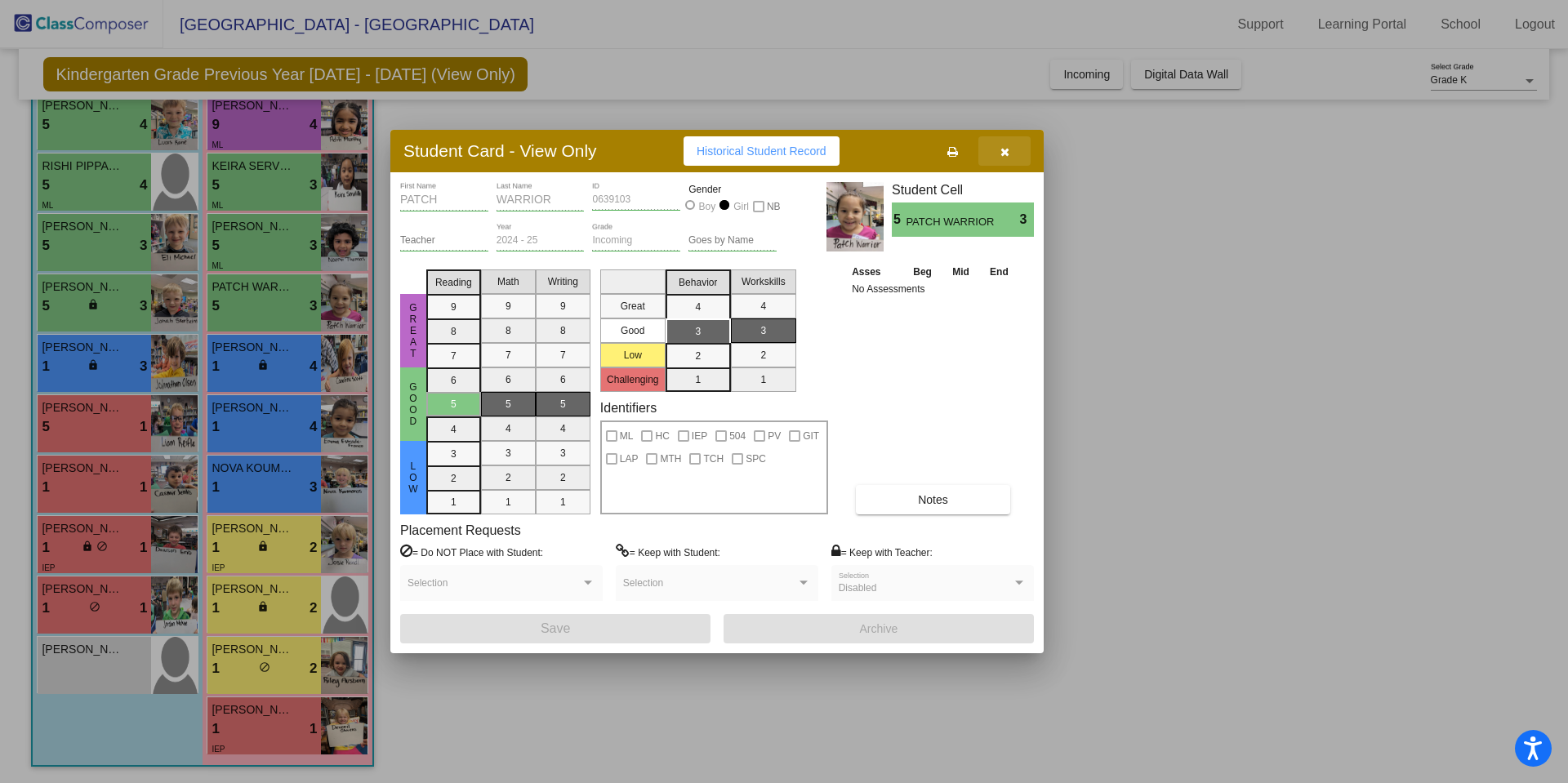
click at [1005, 153] on icon "button" at bounding box center [1005, 152] width 9 height 11
